Goal: Task Accomplishment & Management: Use online tool/utility

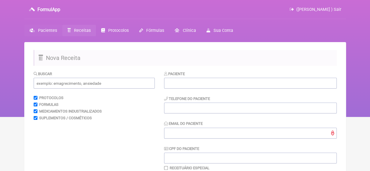
click at [50, 32] on span "Pacientes" at bounding box center [47, 30] width 19 height 5
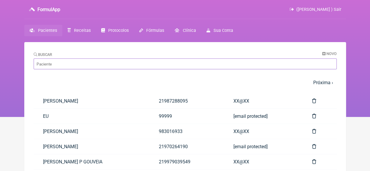
click at [65, 60] on input "Buscar" at bounding box center [185, 63] width 303 height 11
paste input "[PERSON_NAME]"
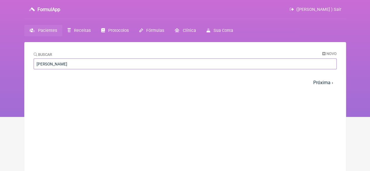
drag, startPoint x: 102, startPoint y: 64, endPoint x: 70, endPoint y: 65, distance: 32.8
click at [70, 65] on input "[PERSON_NAME]" at bounding box center [185, 63] width 303 height 11
drag, startPoint x: 99, startPoint y: 64, endPoint x: 68, endPoint y: 66, distance: 30.8
click at [68, 66] on input "[PERSON_NAME]" at bounding box center [185, 63] width 303 height 11
type input "EDUARDA YANNI"
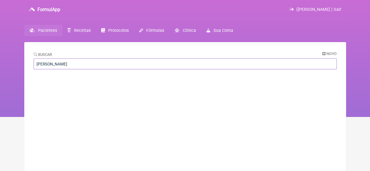
drag, startPoint x: 73, startPoint y: 64, endPoint x: 23, endPoint y: 62, distance: 50.3
click at [23, 62] on div "FormulApp ([PERSON_NAME] ) Sair [GEOGRAPHIC_DATA] Receitas Protocolos Fórmulas …" at bounding box center [185, 58] width 370 height 117
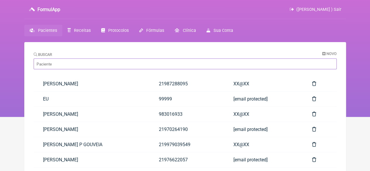
paste input "[PERSON_NAME]"
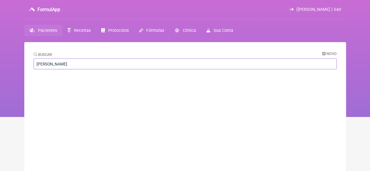
drag, startPoint x: 103, startPoint y: 65, endPoint x: 54, endPoint y: 65, distance: 49.1
click at [54, 65] on input "[PERSON_NAME]" at bounding box center [185, 63] width 303 height 11
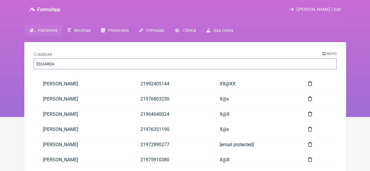
type input "EDUARDA"
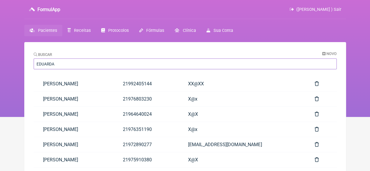
click at [74, 67] on input "EDUARDA" at bounding box center [185, 63] width 303 height 11
type input "[PERSON_NAME]"
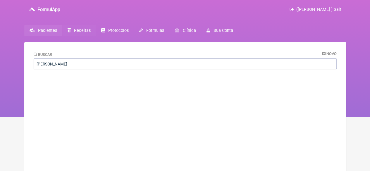
click at [84, 31] on span "Receitas" at bounding box center [82, 30] width 17 height 5
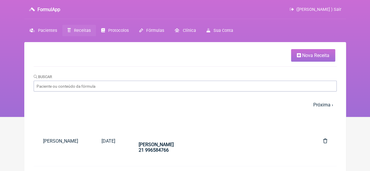
click at [312, 55] on span "Nova Receita" at bounding box center [315, 56] width 27 height 6
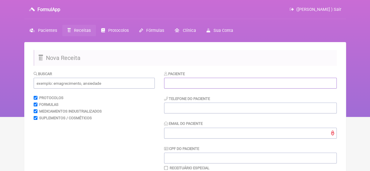
click at [217, 80] on input "text" at bounding box center [250, 83] width 172 height 11
paste input "[PERSON_NAME]"
type input "[PERSON_NAME]"
click at [189, 108] on input "tel" at bounding box center [250, 108] width 172 height 11
type input "21"
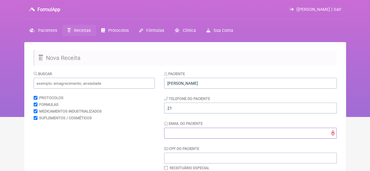
click at [189, 137] on input "Email do Paciente" at bounding box center [250, 133] width 172 height 11
type input "X@X"
click at [85, 85] on input "text" at bounding box center [94, 83] width 121 height 11
click at [68, 83] on input "text" at bounding box center [94, 83] width 121 height 11
click at [51, 30] on span "Pacientes" at bounding box center [47, 30] width 19 height 5
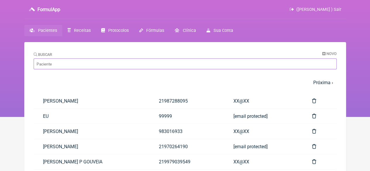
click at [58, 66] on input "Buscar" at bounding box center [185, 63] width 303 height 11
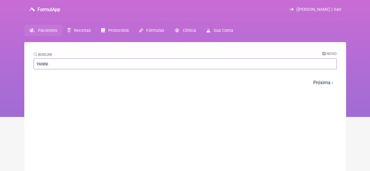
type input "YANNI"
drag, startPoint x: 61, startPoint y: 66, endPoint x: 20, endPoint y: 66, distance: 40.9
click at [20, 66] on div "FormulApp (Flavio Caldas Caetano ) Sair Pacientes Receitas Protocolos Fórmulas …" at bounding box center [185, 58] width 370 height 117
type input "FALCAO"
drag, startPoint x: 57, startPoint y: 64, endPoint x: 7, endPoint y: 65, distance: 49.7
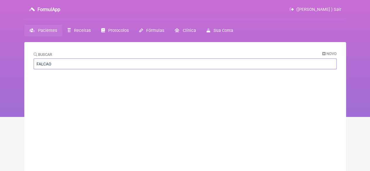
click at [7, 65] on div "FormulApp ([PERSON_NAME] ) Sair [GEOGRAPHIC_DATA] Receitas Protocolos Fórmulas …" at bounding box center [185, 58] width 370 height 117
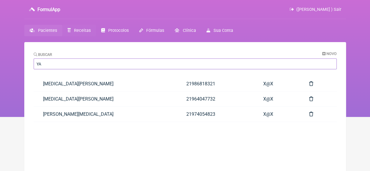
type input "YA"
click at [80, 29] on span "Receitas" at bounding box center [82, 30] width 17 height 5
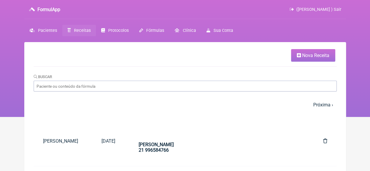
click at [312, 53] on span "Nova Receita" at bounding box center [315, 56] width 27 height 6
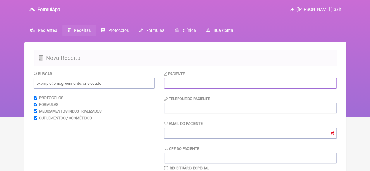
click at [202, 87] on input "text" at bounding box center [250, 83] width 172 height 11
paste input "[PERSON_NAME]"
type input "[PERSON_NAME]"
click at [170, 110] on input "tel" at bounding box center [250, 108] width 172 height 11
type input "21"
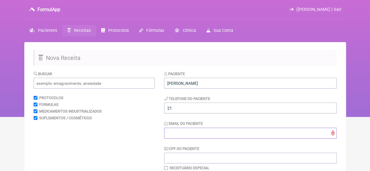
click at [178, 130] on input "Email do Paciente" at bounding box center [250, 133] width 172 height 11
type input "X@X"
click at [87, 82] on input "text" at bounding box center [94, 83] width 121 height 11
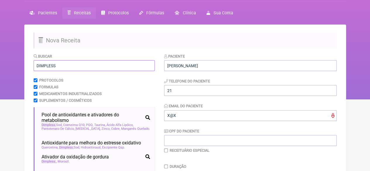
scroll to position [58, 0]
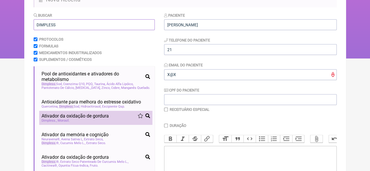
type input "DIMPLESS"
click at [74, 122] on div "Dimpless Morosil" at bounding box center [96, 121] width 108 height 4
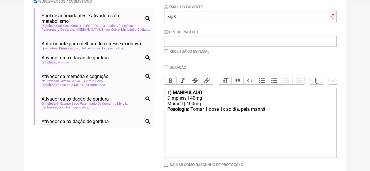
scroll to position [117, 0]
click at [191, 101] on div "Dimpless | 40mg" at bounding box center [250, 98] width 166 height 6
click at [209, 106] on div "Morosil | 400mg" at bounding box center [250, 104] width 166 height 6
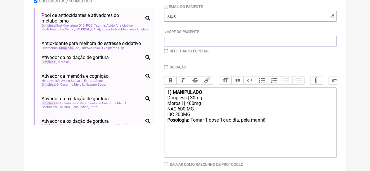
click at [271, 129] on div "Posologia : Tomar 1 dose 1x ao dia, pela manhã ㅤ" at bounding box center [250, 123] width 166 height 12
type trix-editor "<div><strong>1) MANIPULADO</strong></div><div>Dimpless | 30mg</div><div>Morosil…"
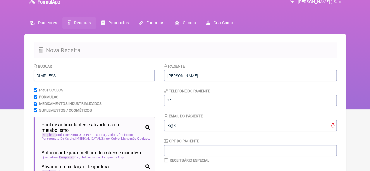
scroll to position [0, 0]
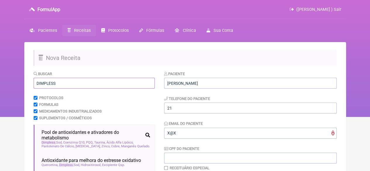
drag, startPoint x: 57, startPoint y: 84, endPoint x: 16, endPoint y: 85, distance: 41.2
click at [16, 85] on div "FormulApp (Flavio Caldas Caetano ) Sair Pacientes Receitas Protocolos Fórmulas …" at bounding box center [185, 58] width 370 height 117
type input "RESVI"
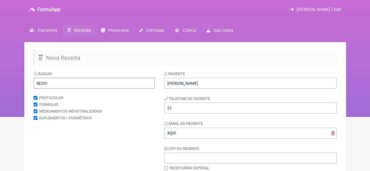
drag, startPoint x: 51, startPoint y: 82, endPoint x: 13, endPoint y: 87, distance: 38.6
click at [13, 87] on div "FormulApp (Flavio Caldas Caetano ) Sair Pacientes Receitas Protocolos Fórmulas …" at bounding box center [185, 58] width 370 height 117
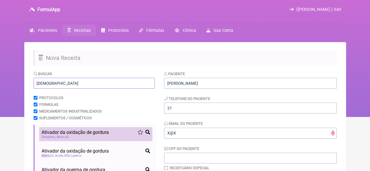
type input "MORO"
drag, startPoint x: 72, startPoint y: 134, endPoint x: 126, endPoint y: 133, distance: 54.1
click at [72, 134] on span "Ativador da oxidação de gordura" at bounding box center [75, 132] width 67 height 6
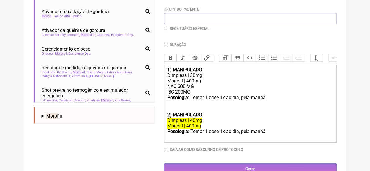
scroll to position [145, 0]
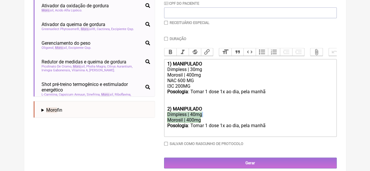
drag, startPoint x: 208, startPoint y: 127, endPoint x: 164, endPoint y: 120, distance: 44.4
click at [164, 120] on trix-editor "1) MANIPULADO Dimpless | 30mg Morosil | 400mg NAC 600 MG I3C 200MG Posologia : …" at bounding box center [250, 98] width 172 height 78
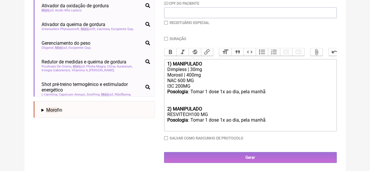
click at [274, 125] on div "Posologia : Tomar 1 dose 1x ao dia, pela manhã ㅤ" at bounding box center [250, 123] width 166 height 12
click at [267, 126] on div "Posologia : Tomar 1 dose 1x ao dia, pela manhã ㅤ" at bounding box center [250, 123] width 166 height 12
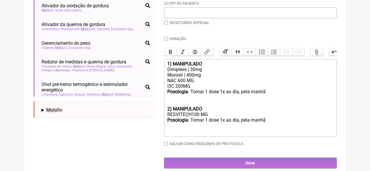
type trix-editor "<div><strong>1) MANIPULADO</strong></div><div>Dimpless | 30mg</div><div>Morosil…"
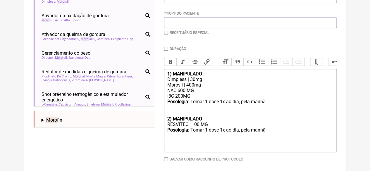
scroll to position [0, 0]
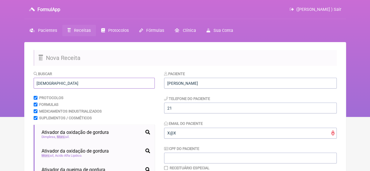
drag, startPoint x: 52, startPoint y: 84, endPoint x: 25, endPoint y: 87, distance: 27.3
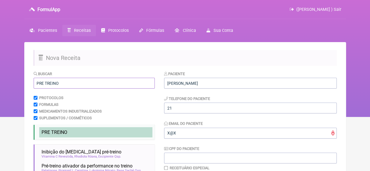
type input "PRE TREINO"
click at [55, 131] on span "PRE TREINO" at bounding box center [55, 132] width 26 height 6
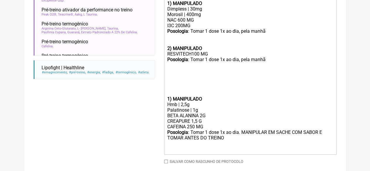
scroll to position [208, 0]
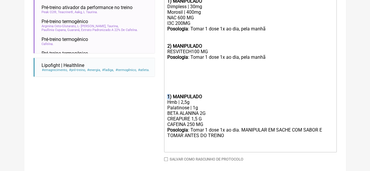
drag, startPoint x: 170, startPoint y: 103, endPoint x: 164, endPoint y: 103, distance: 5.3
click at [164, 103] on trix-editor "1) MANIPULADO Dimpless | 30mg Morosil | 400mg NAC 600 MG I3C 200MG Posologia : …" at bounding box center [250, 74] width 172 height 156
click at [166, 103] on trix-editor "1) MANIPULADO Dimpless | 30mg Morosil | 400mg NAC 600 MG I3C 200MG Posologia : …" at bounding box center [250, 74] width 172 height 156
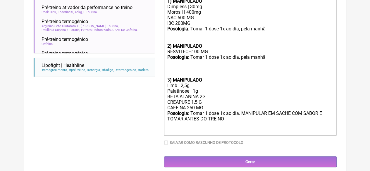
click at [229, 129] on div "Posologia : Tomar 1 dose 1x ao dia. MANIPULAR EM SACHE COM SABOR E TOMAR ANTES …" at bounding box center [250, 121] width 166 height 23
type trix-editor "<div><strong>1) MANIPULADO</strong></div><div>Dimpless | 30mg</div><div>Morosil…"
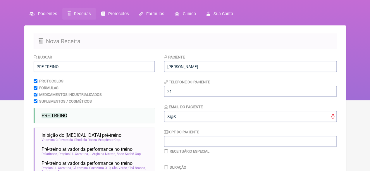
scroll to position [0, 0]
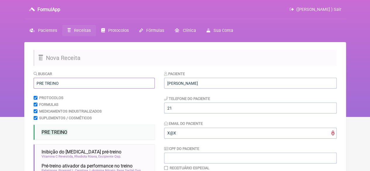
drag, startPoint x: 71, startPoint y: 86, endPoint x: 26, endPoint y: 82, distance: 45.5
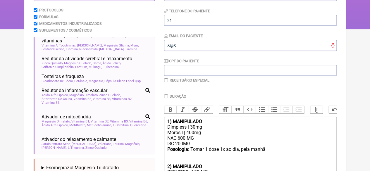
scroll to position [81, 0]
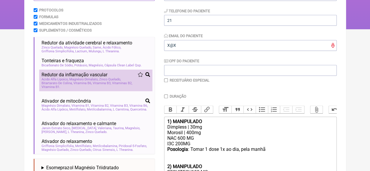
type input "MAGNESIO"
click at [108, 73] on div "Redutor da inflamação vascular" at bounding box center [96, 75] width 108 height 6
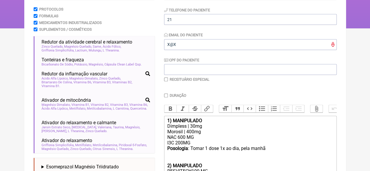
scroll to position [88, 0]
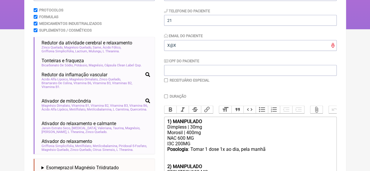
click at [165, 95] on input "Duração" at bounding box center [166, 96] width 4 height 4
checkbox input "true"
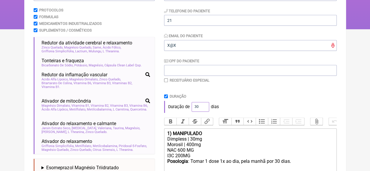
drag, startPoint x: 198, startPoint y: 105, endPoint x: 190, endPoint y: 107, distance: 7.8
click at [190, 107] on div "Duração de 30 dias" at bounding box center [250, 107] width 172 height 12
type input "60"
click at [233, 101] on div "Duração de 60 dias" at bounding box center [250, 107] width 172 height 12
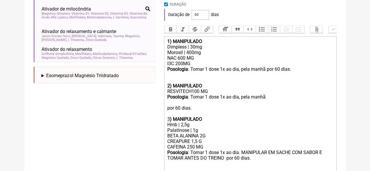
scroll to position [298, 0]
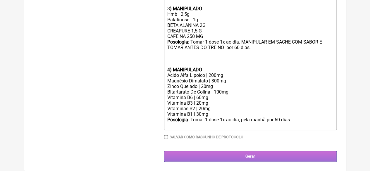
click at [229, 158] on input "Gerar" at bounding box center [250, 156] width 172 height 11
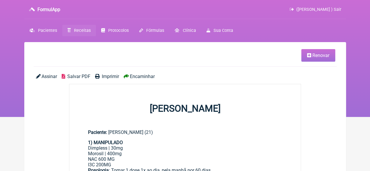
click at [104, 75] on span "Imprimir" at bounding box center [110, 77] width 17 height 6
click at [80, 30] on span "Receitas" at bounding box center [82, 30] width 17 height 5
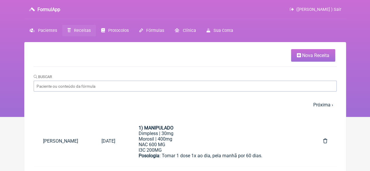
click at [313, 55] on span "Nova Receita" at bounding box center [315, 56] width 27 height 6
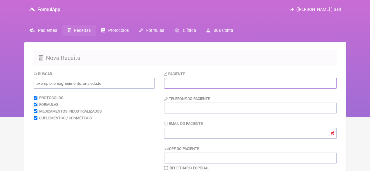
click at [175, 85] on input "text" at bounding box center [250, 83] width 172 height 11
paste input "THASSIA [PERSON_NAME] MAJOR DOS [PERSON_NAME]"
type input "THASSIA [PERSON_NAME] MAJOR DOS [PERSON_NAME]"
click at [168, 110] on input "tel" at bounding box center [250, 108] width 172 height 11
type input "21"
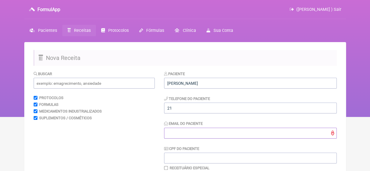
click at [172, 135] on input "Email do Paciente" at bounding box center [250, 133] width 172 height 11
type input "X@X"
click at [101, 86] on input "text" at bounding box center [94, 83] width 121 height 11
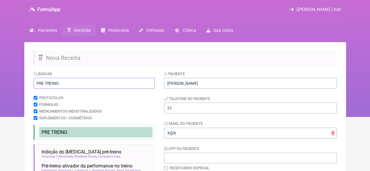
type input "PRE TREINO"
click at [63, 132] on span "PRE TREINO" at bounding box center [55, 132] width 26 height 6
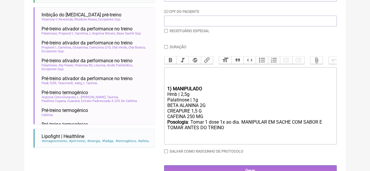
scroll to position [146, 0]
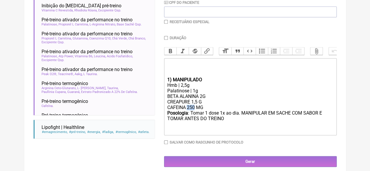
drag, startPoint x: 195, startPoint y: 113, endPoint x: 188, endPoint y: 113, distance: 6.7
click at [188, 110] on div "BETA ALANINA 2G CREAPURE 1,5 G CAFEINA 250 MG" at bounding box center [250, 102] width 166 height 17
type trix-editor "<div><br><br><br></div><div><strong>1) MANIPULADO</strong></div><div>Hmb | 2,5g…"
click at [167, 37] on input "Duração" at bounding box center [166, 38] width 4 height 4
checkbox input "true"
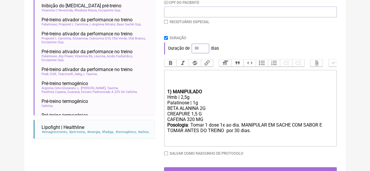
drag, startPoint x: 197, startPoint y: 48, endPoint x: 192, endPoint y: 49, distance: 5.1
click at [192, 49] on input "30" at bounding box center [200, 49] width 18 height 10
type input "60"
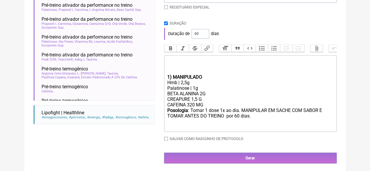
scroll to position [168, 0]
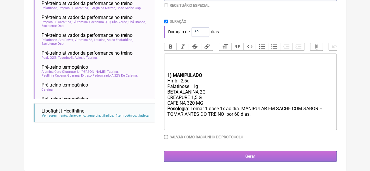
click at [233, 154] on input "Gerar" at bounding box center [250, 156] width 172 height 11
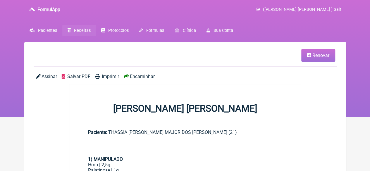
click at [107, 76] on span "Imprimir" at bounding box center [110, 77] width 17 height 6
click at [328, 52] on link "Renovar" at bounding box center [318, 55] width 34 height 13
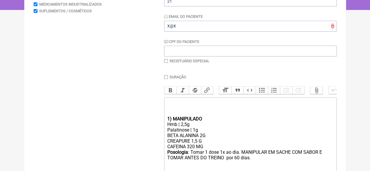
scroll to position [146, 0]
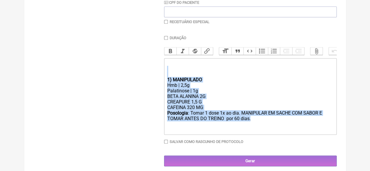
drag, startPoint x: 254, startPoint y: 127, endPoint x: 122, endPoint y: 81, distance: 140.1
click at [122, 81] on form "Buscar Protocolos Formulas Medicamentos Industrializados Suplementos / Cosmétic…" at bounding box center [185, 46] width 303 height 242
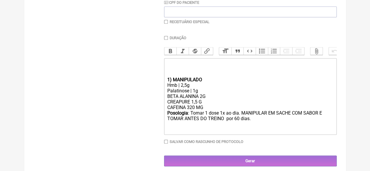
type trix-editor "<div><br><br><br><br><br></div>"
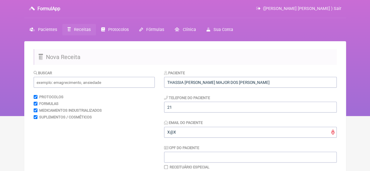
scroll to position [0, 0]
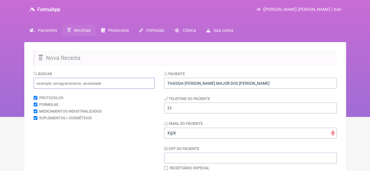
click at [63, 84] on input "text" at bounding box center [94, 83] width 121 height 11
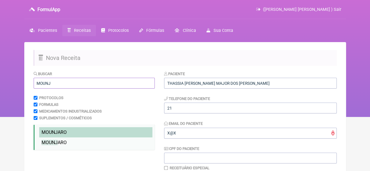
type input "MOUNJ"
click at [56, 134] on span "MOUNJ" at bounding box center [50, 132] width 16 height 6
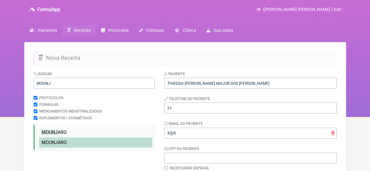
click at [57, 145] on span "MOUNJ ARO" at bounding box center [54, 143] width 25 height 6
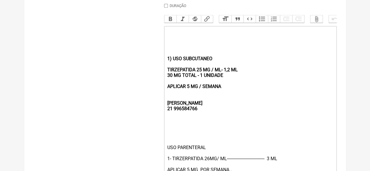
scroll to position [205, 0]
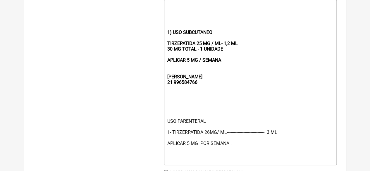
drag, startPoint x: 223, startPoint y: 68, endPoint x: 160, endPoint y: 18, distance: 80.0
click at [161, 18] on form "Buscar MOUNJ Protocolos Formulas Medicamentos Industrializados Suplementos / Co…" at bounding box center [185, 31] width 303 height 331
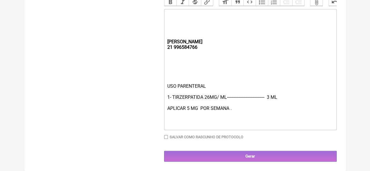
type trix-editor "<div><br><strong><br><br><br>REBECCA&nbsp;<br>21 996584766</strong></div><div><…"
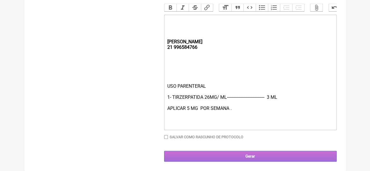
click at [217, 153] on input "Gerar" at bounding box center [250, 156] width 172 height 11
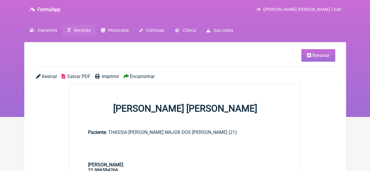
click at [109, 75] on span "Imprimir" at bounding box center [110, 77] width 17 height 6
click at [80, 31] on span "Receitas" at bounding box center [82, 30] width 17 height 5
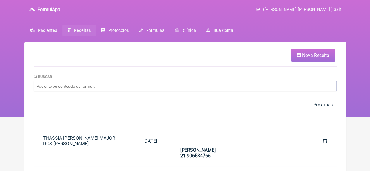
click at [307, 55] on span "Nova Receita" at bounding box center [315, 56] width 27 height 6
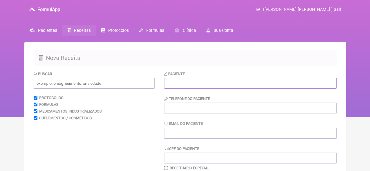
click at [194, 83] on input "text" at bounding box center [250, 83] width 172 height 11
paste input "[PERSON_NAME]"
type input "[PERSON_NAME]"
click at [179, 109] on input "tel" at bounding box center [250, 108] width 172 height 11
type input "21984339766"
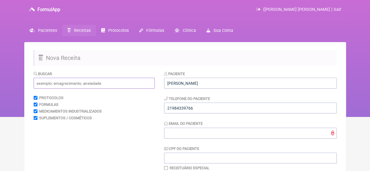
click at [95, 82] on input "text" at bounding box center [94, 83] width 121 height 11
drag, startPoint x: 32, startPoint y: 84, endPoint x: 18, endPoint y: 84, distance: 14.3
click at [18, 84] on div "FormulApp (Flavio Caldas Caetano ) Sair Pacientes Receitas Protocolos Fórmulas …" at bounding box center [185, 58] width 370 height 117
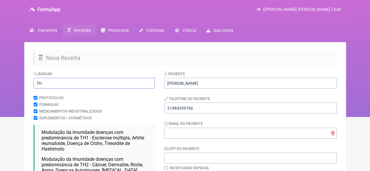
type input "TH"
click at [166, 134] on input "Email do Paciente" at bounding box center [250, 133] width 172 height 11
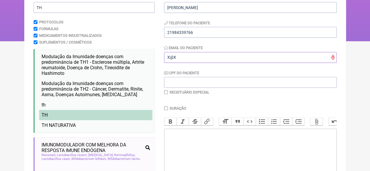
scroll to position [88, 0]
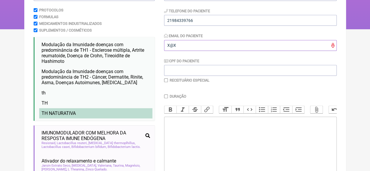
type input "X@X"
click at [91, 117] on li "TH NATURATIVA" at bounding box center [95, 113] width 113 height 10
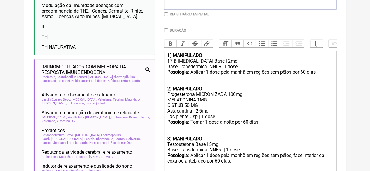
scroll to position [117, 0]
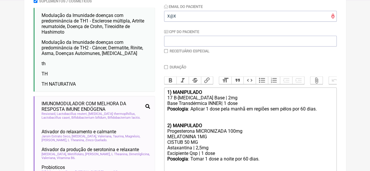
click at [167, 51] on input "checkbox" at bounding box center [166, 51] width 4 height 4
checkbox input "true"
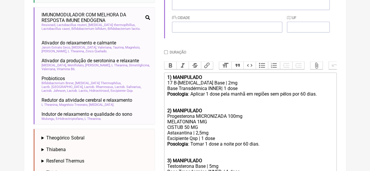
scroll to position [282, 0]
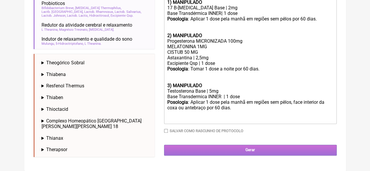
click at [249, 153] on input "Gerar" at bounding box center [250, 150] width 172 height 11
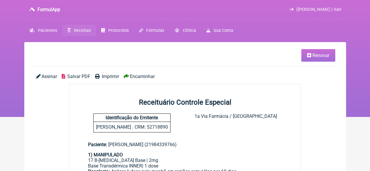
click at [102, 77] on span "Imprimir" at bounding box center [110, 77] width 17 height 6
click at [76, 31] on span "Receitas" at bounding box center [82, 30] width 17 height 5
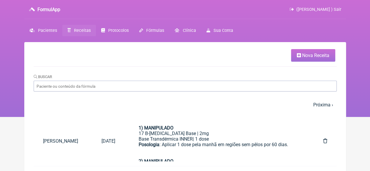
drag, startPoint x: 304, startPoint y: 57, endPoint x: 287, endPoint y: 66, distance: 19.5
click at [304, 57] on span "Nova Receita" at bounding box center [315, 56] width 27 height 6
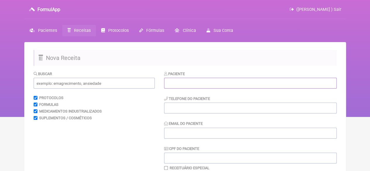
click at [206, 80] on input "text" at bounding box center [250, 83] width 172 height 11
paste input "[PERSON_NAME]"
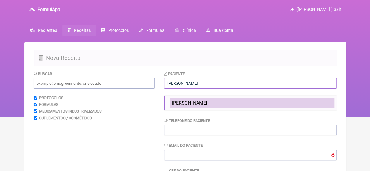
type input "[PERSON_NAME]"
click at [189, 105] on span "[PERSON_NAME]" at bounding box center [189, 103] width 35 height 6
type input "21984339766"
type input "X@X"
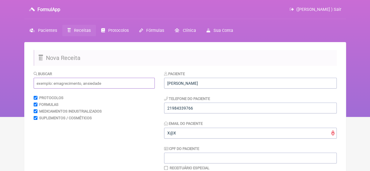
click at [85, 85] on input "text" at bounding box center [94, 83] width 121 height 11
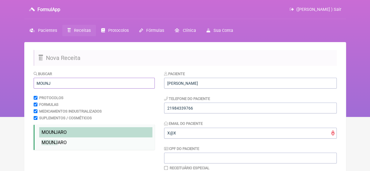
type input "MOUNJ"
click at [59, 131] on span "MOUNJ ARO" at bounding box center [54, 132] width 25 height 6
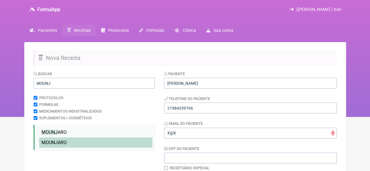
click at [59, 142] on span "MOUNJ ARO" at bounding box center [54, 143] width 25 height 6
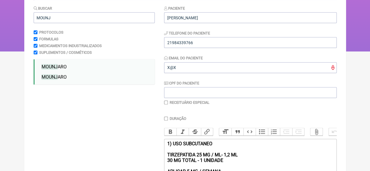
scroll to position [146, 0]
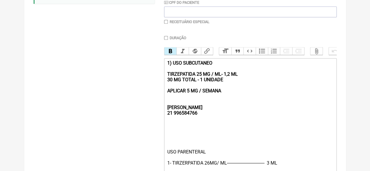
drag, startPoint x: 227, startPoint y: 95, endPoint x: 161, endPoint y: 63, distance: 73.2
click at [163, 67] on form "Buscar MOUNJ Protocolos Formulas Medicamentos Industrializados Suplementos / Co…" at bounding box center [185, 76] width 303 height 303
type trix-editor "<div><strong><br><br><br>REBECCA&nbsp;<br>21 996584766</strong></div><div><br><…"
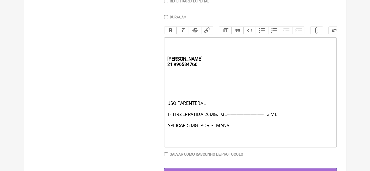
scroll to position [191, 0]
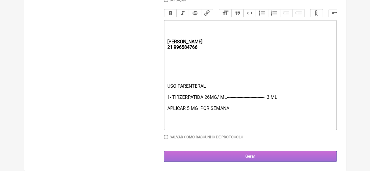
click at [253, 156] on input "Gerar" at bounding box center [250, 156] width 172 height 11
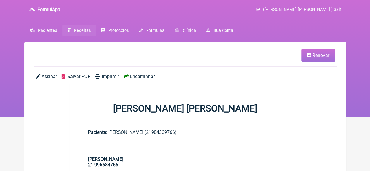
drag, startPoint x: 309, startPoint y: 53, endPoint x: 293, endPoint y: 64, distance: 19.1
click at [309, 53] on icon at bounding box center [309, 55] width 4 height 5
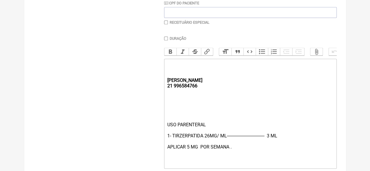
scroll to position [146, 0]
click at [270, 141] on div "USO PARENTERAL 1- TIRZERPATIDA 26MG/ ML-------------------------------- 3 ML AP…" at bounding box center [250, 143] width 166 height 44
type trix-editor "<div><strong><br><br><br>[PERSON_NAME];<br>21 996584766</strong></div><div><br>…"
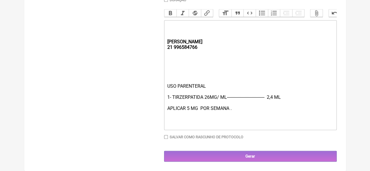
scroll to position [191, 0]
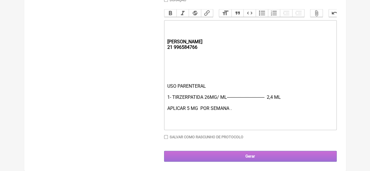
click at [250, 157] on input "Gerar" at bounding box center [250, 156] width 172 height 11
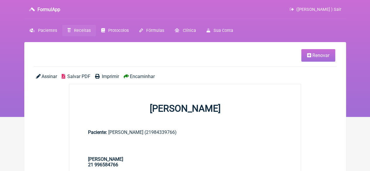
click at [103, 77] on span "Imprimir" at bounding box center [110, 77] width 17 height 6
